Goal: Information Seeking & Learning: Find specific fact

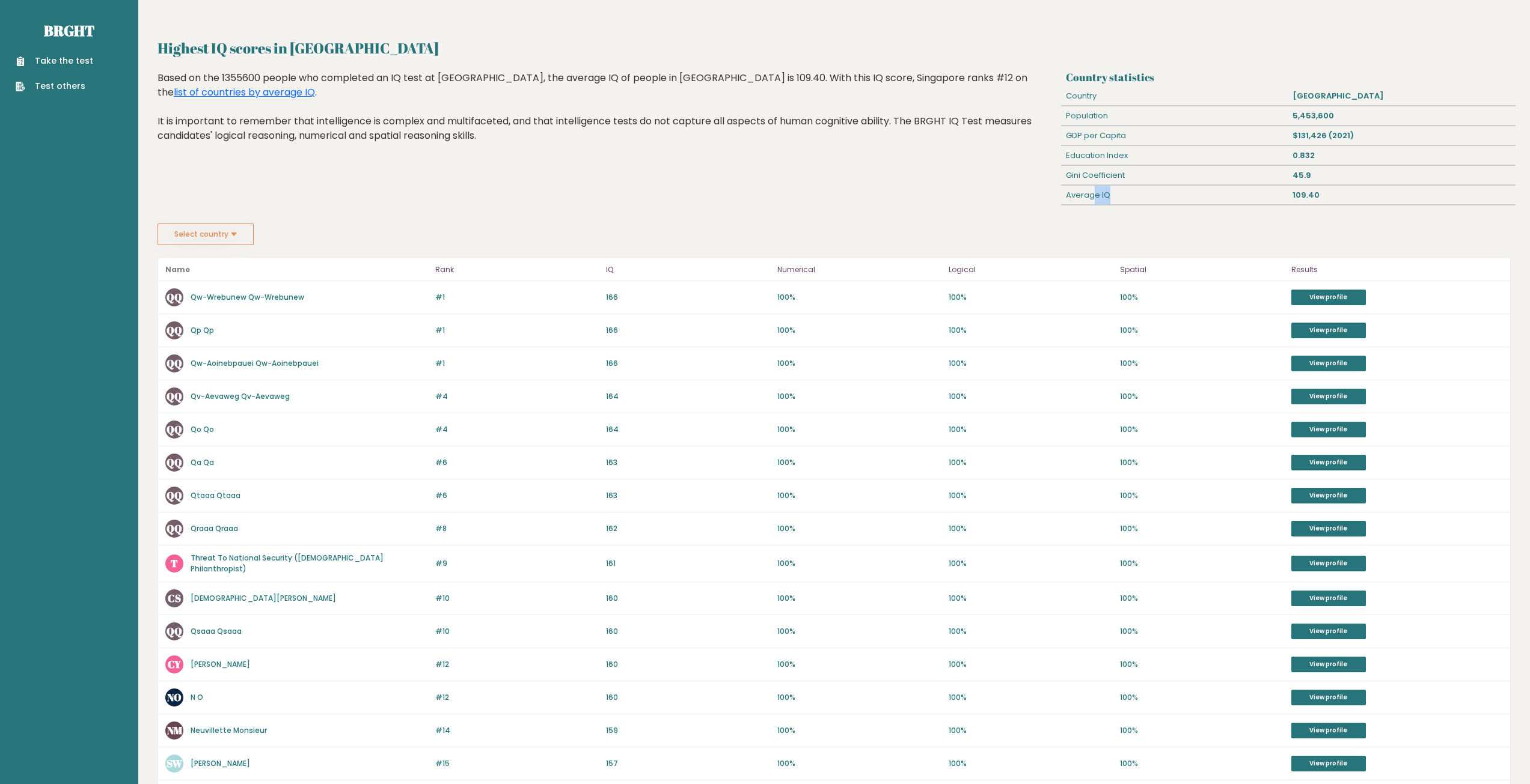
drag, startPoint x: 1092, startPoint y: 195, endPoint x: 1163, endPoint y: 194, distance: 71.0
click at [1163, 194] on div "Average IQ" at bounding box center [1175, 195] width 227 height 19
click at [1165, 194] on div "Average IQ" at bounding box center [1175, 195] width 227 height 19
drag, startPoint x: 1164, startPoint y: 173, endPoint x: 1117, endPoint y: 133, distance: 61.7
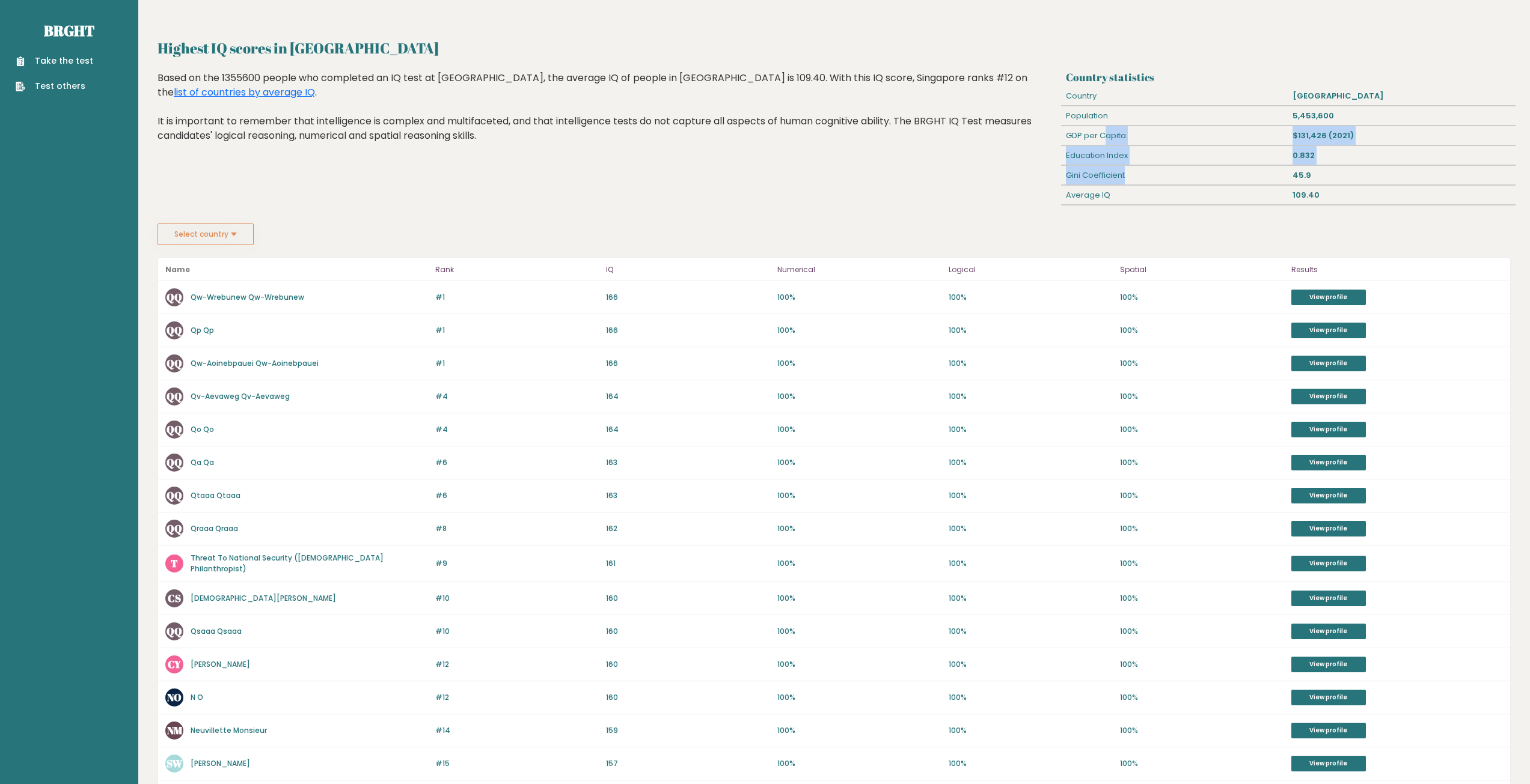
click at [1115, 133] on div "Country statistics Country [GEOGRAPHIC_DATA] Population 5,453,600 GDP per Capit…" at bounding box center [1288, 147] width 454 height 153
click at [1120, 133] on div "GDP per Capita" at bounding box center [1175, 135] width 227 height 19
click at [869, 198] on div "Highest IQ scores in [GEOGRAPHIC_DATA] Based on the 1355600 people who complete…" at bounding box center [608, 147] width 908 height 153
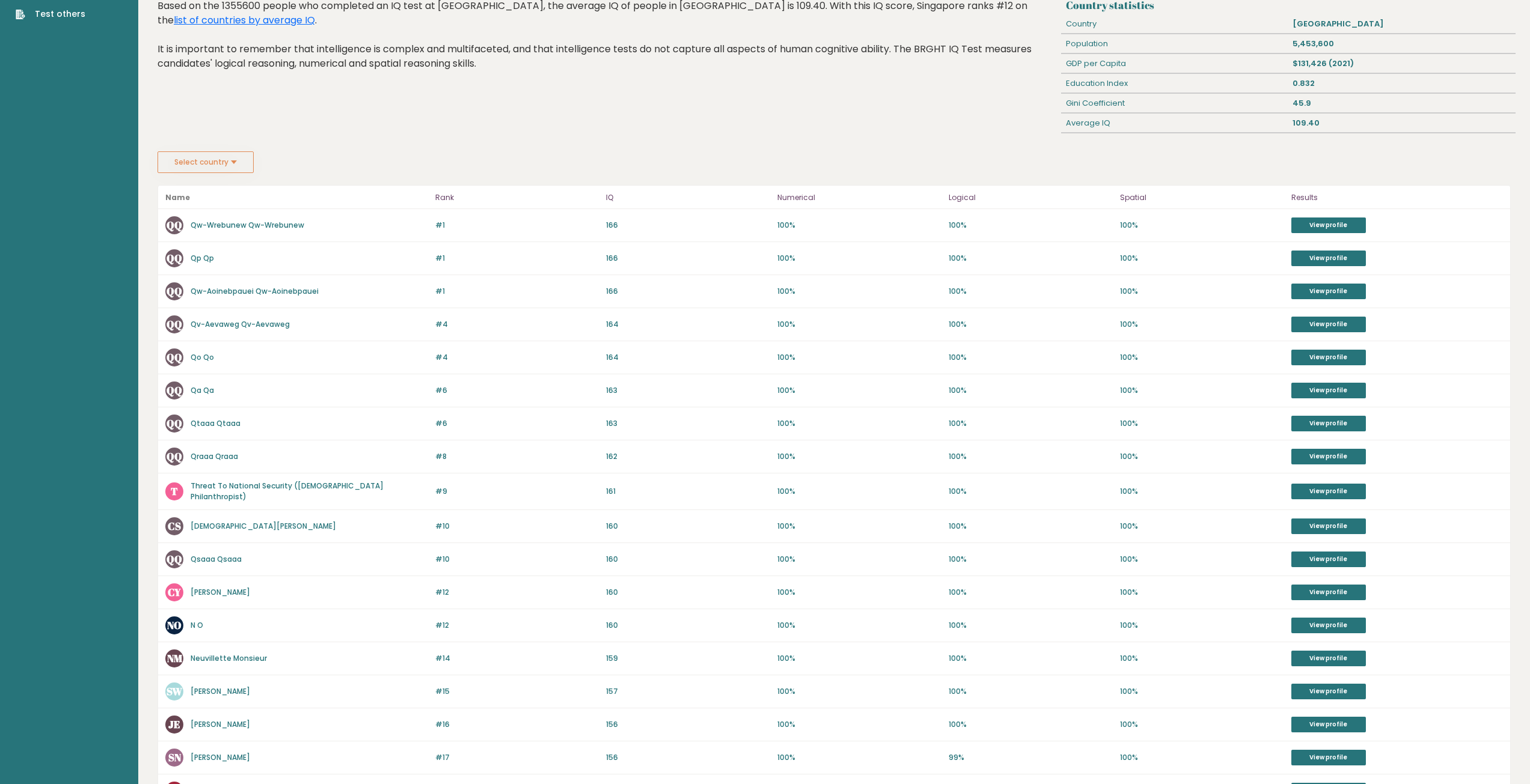
scroll to position [55, 0]
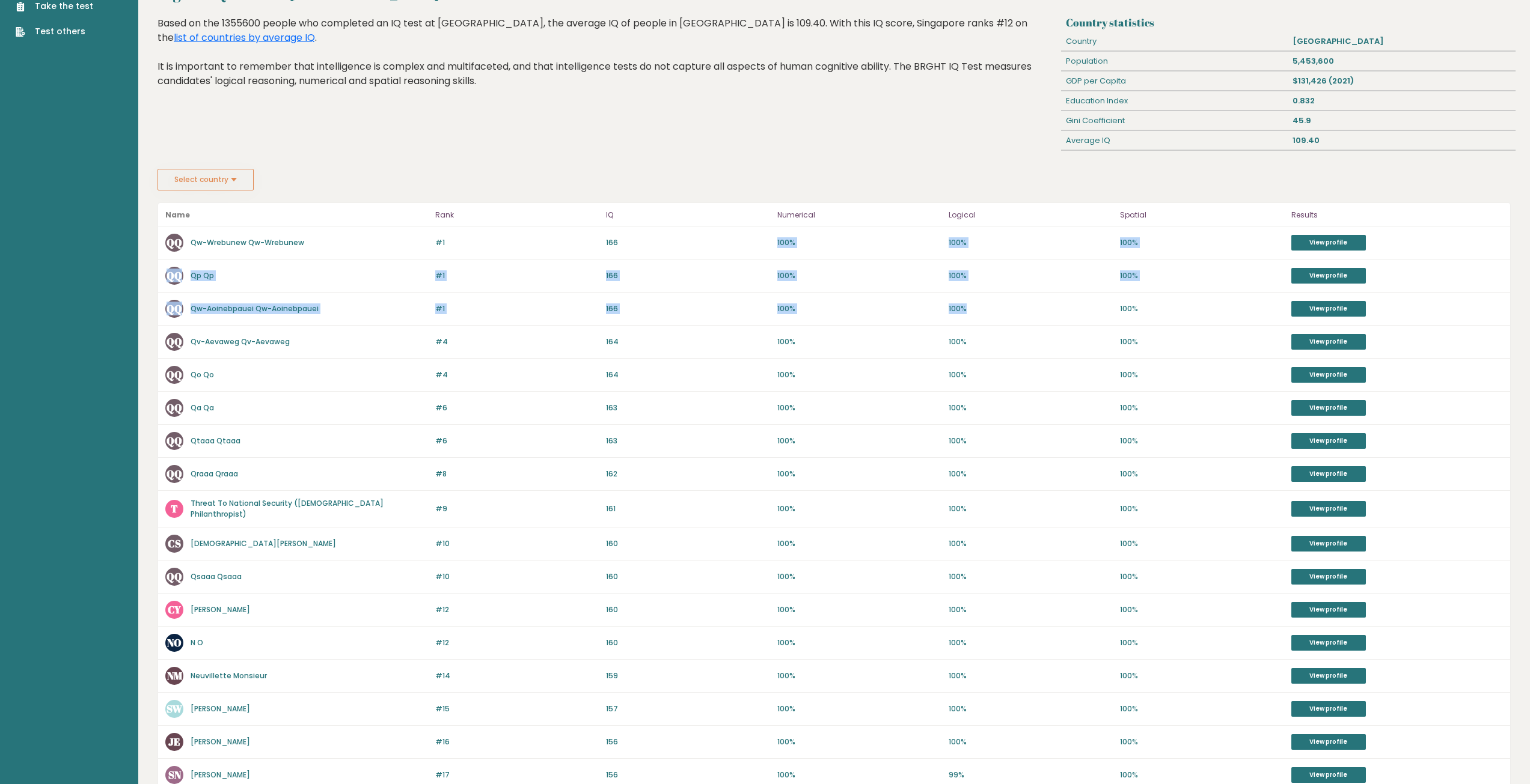
drag, startPoint x: 650, startPoint y: 242, endPoint x: 1106, endPoint y: 352, distance: 469.1
click at [1108, 345] on div "Name Rank IQ Numerical Logical Spatial Results #1 QQ Qw-Wrebunew Qw-Wrebunew 16…" at bounding box center [833, 547] width 1353 height 689
click at [1100, 366] on div "#4 QQ Qo Qo 165 #4 164 100% 100% 100% View profile" at bounding box center [833, 375] width 1352 height 33
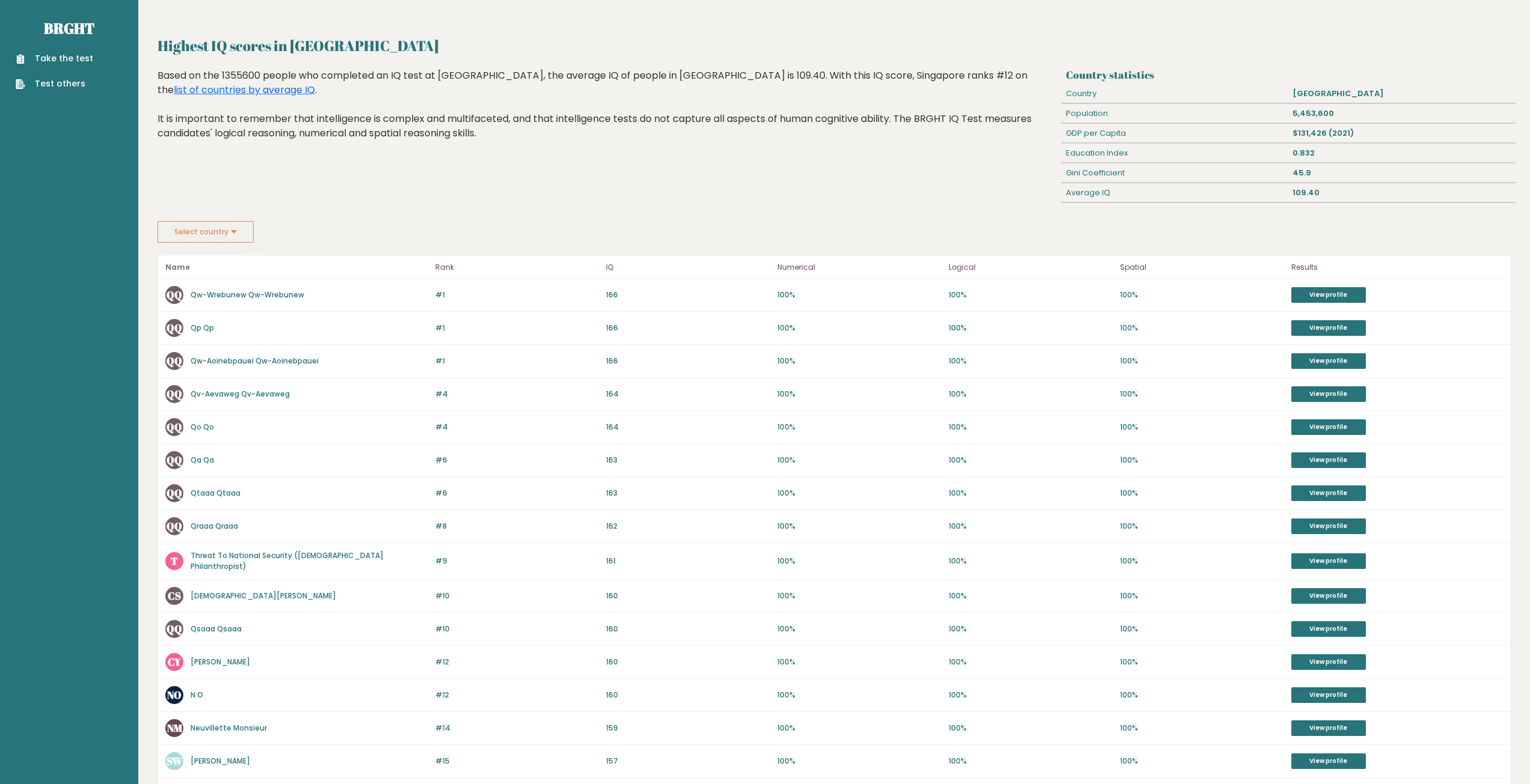
scroll to position [0, 0]
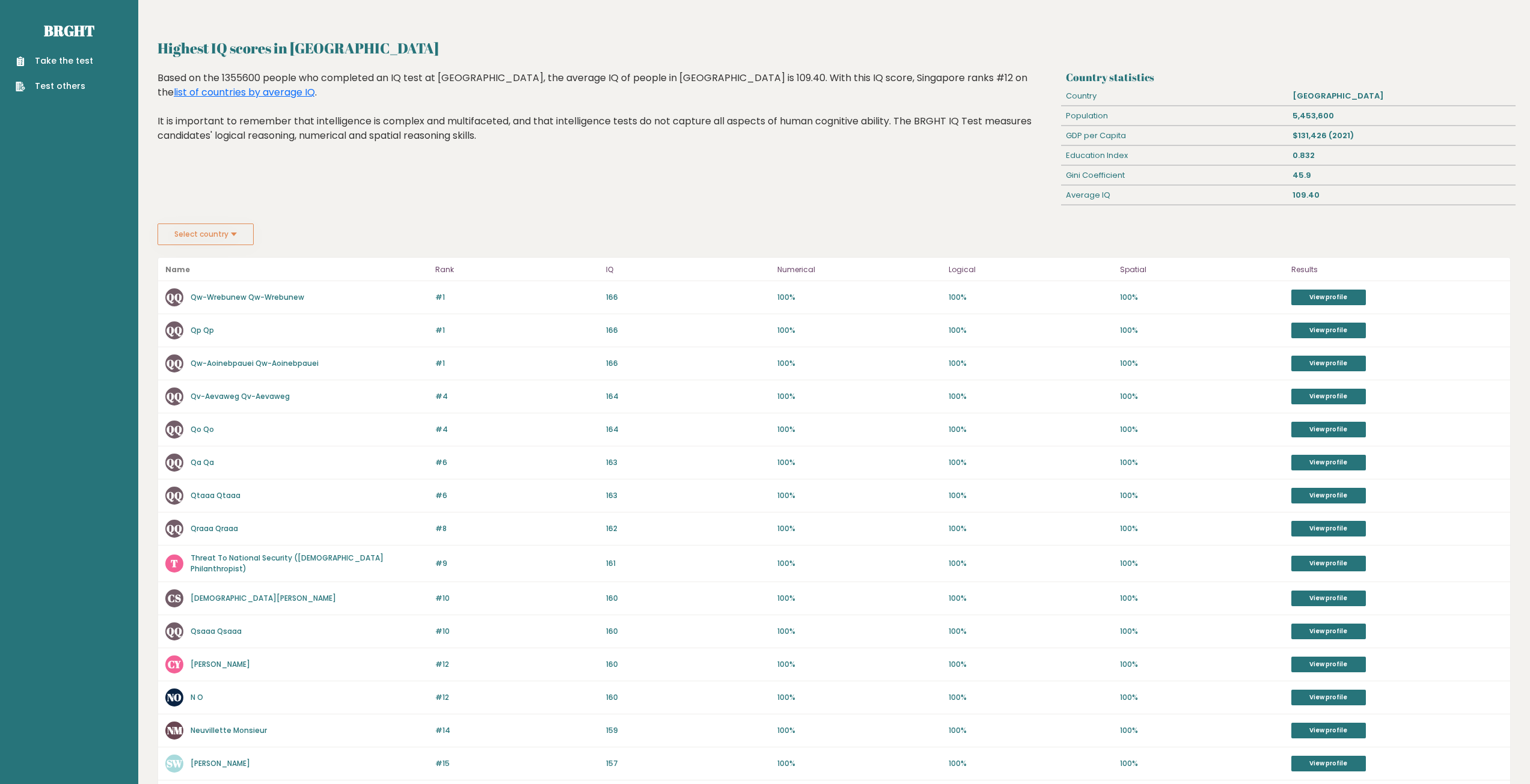
click at [1357, 309] on div "#1 QQ Qw-Wrebunew Qw-Wrebunew 166 #1 166 100% 100% 100% View profile" at bounding box center [833, 298] width 1352 height 33
click at [1353, 303] on link "View profile" at bounding box center [1328, 298] width 74 height 16
